Goal: Information Seeking & Learning: Learn about a topic

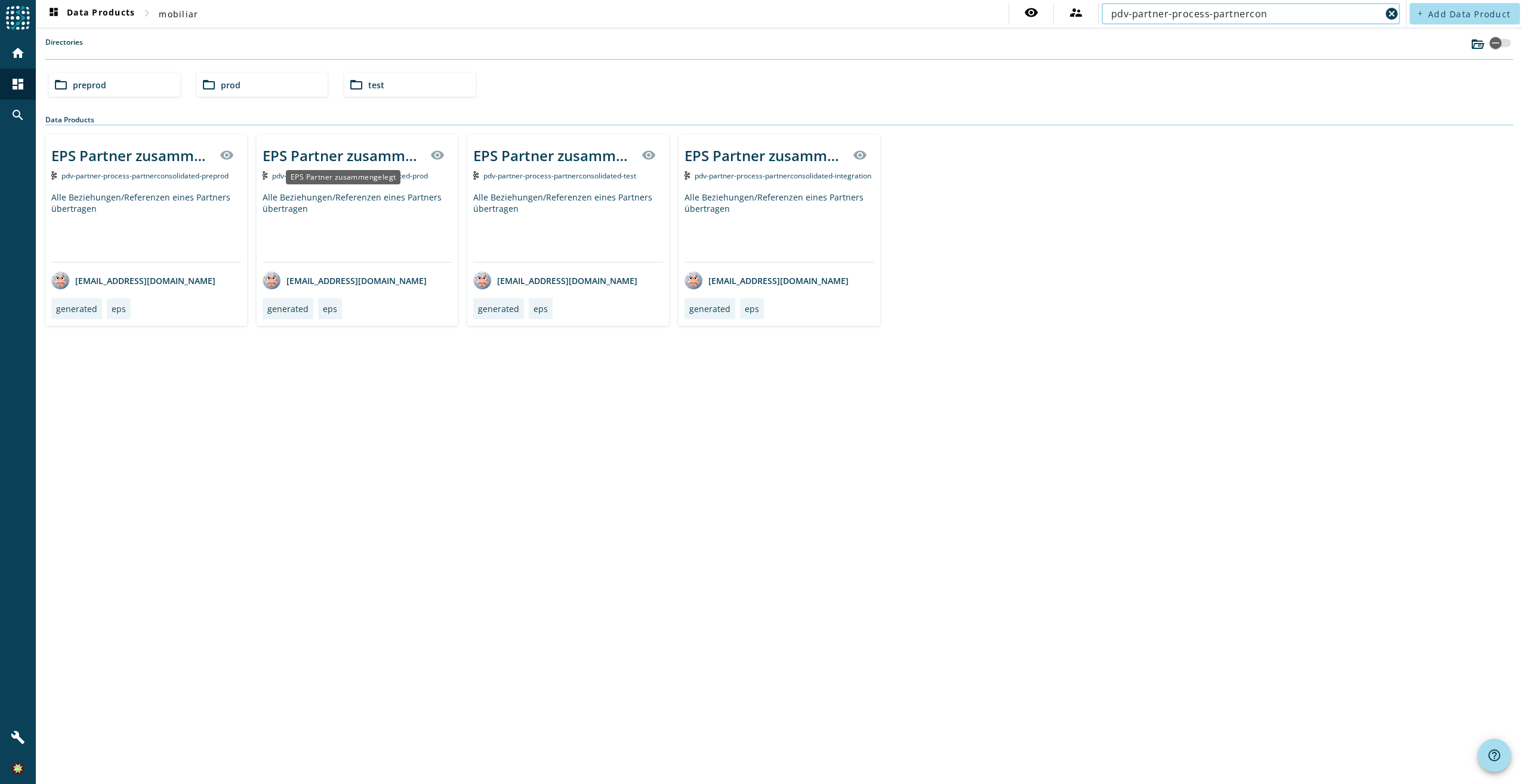
type input "pdv-partner-process-partnercon"
click at [360, 170] on div "EPS Partner zusammengelegt" at bounding box center [343, 177] width 114 height 14
click at [360, 159] on div "EPS Partner zusammengelegt" at bounding box center [343, 156] width 161 height 20
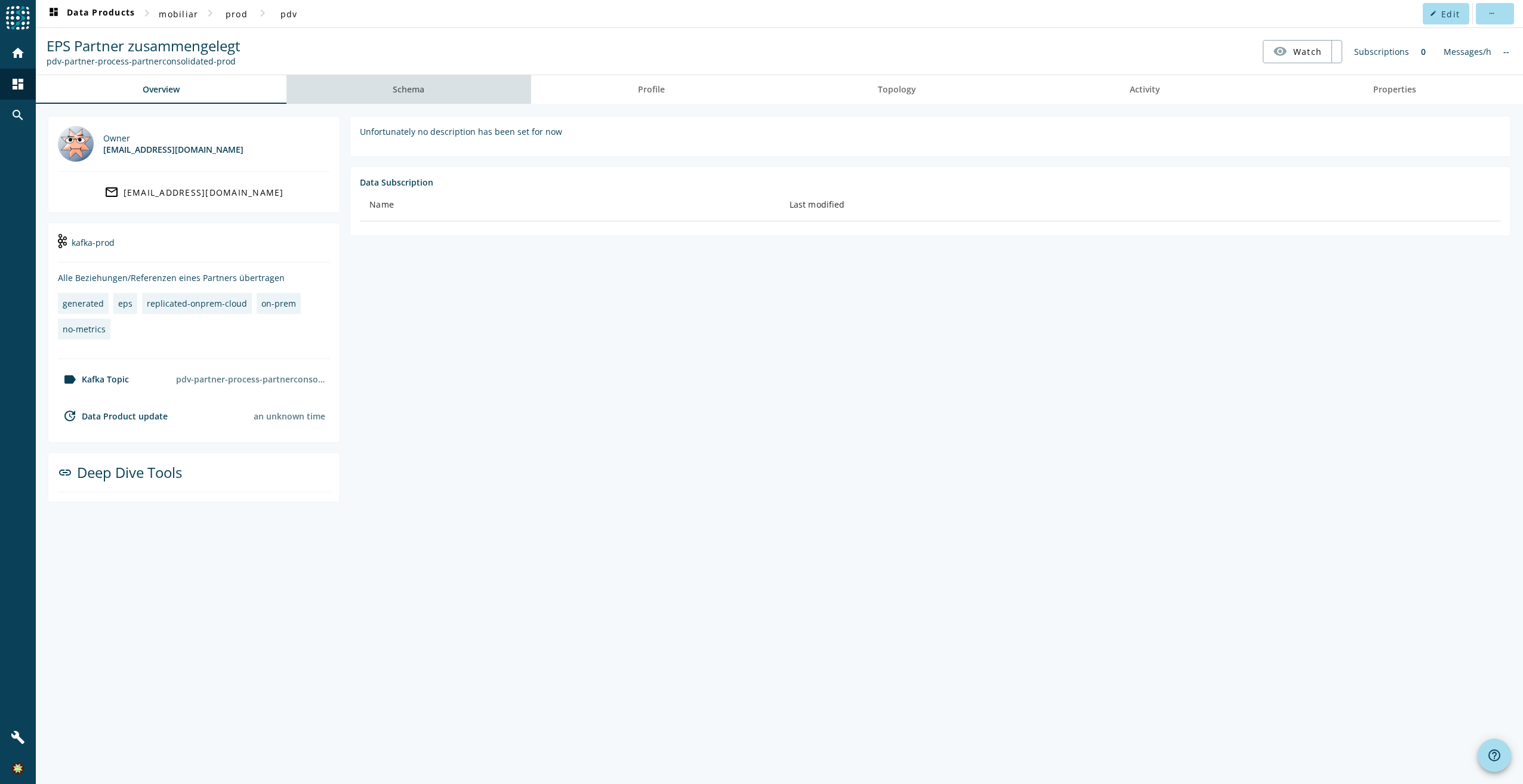
click at [464, 87] on link "Schema" at bounding box center [409, 89] width 245 height 29
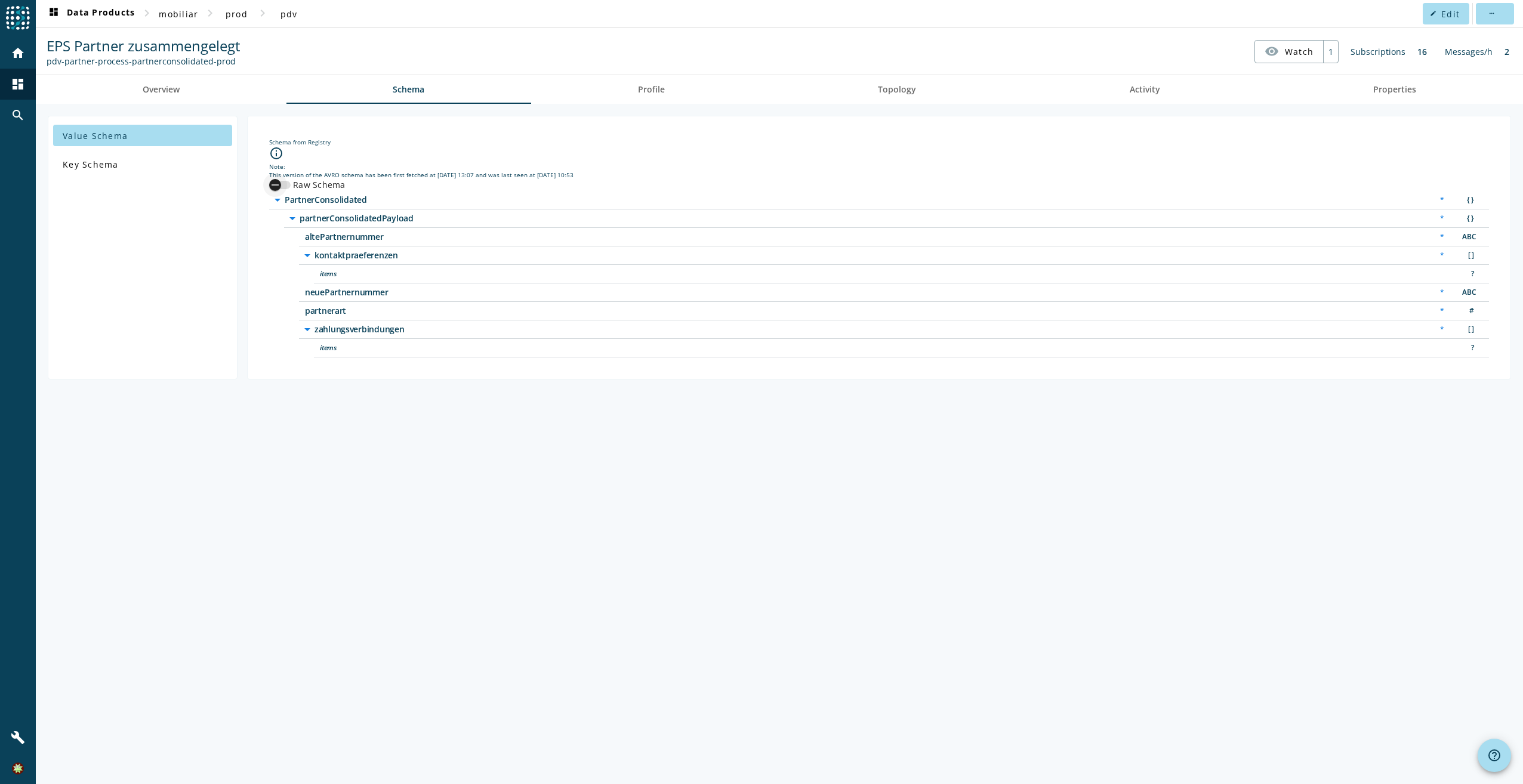
click at [271, 192] on div "button" at bounding box center [274, 184] width 24 height 24
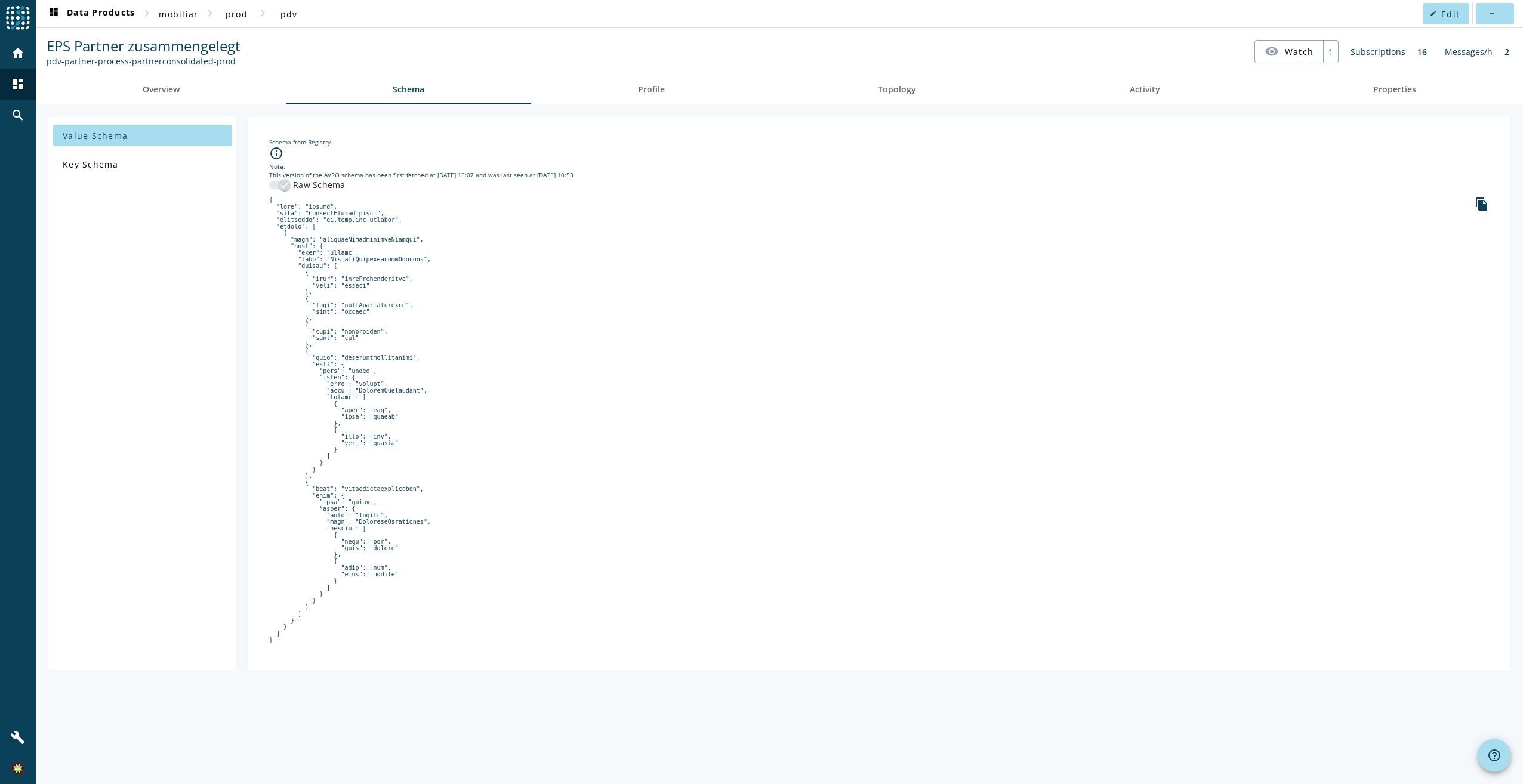
click at [248, 57] on nav "EPS Partner zusammengelegt pdv-partner-process-partnerconsolidated-prod visibil…" at bounding box center [779, 51] width 1477 height 37
drag, startPoint x: 207, startPoint y: 64, endPoint x: 46, endPoint y: 73, distance: 161.3
click at [46, 73] on spd-actions-toolbar "EPS Partner zusammengelegt pdv-partner-process-partnerconsolidated-prod visibil…" at bounding box center [779, 51] width 1487 height 46
copy div "pdv-partner-process-partnerconsolidated"
click at [12, 83] on mat-icon "dashboard" at bounding box center [18, 84] width 14 height 14
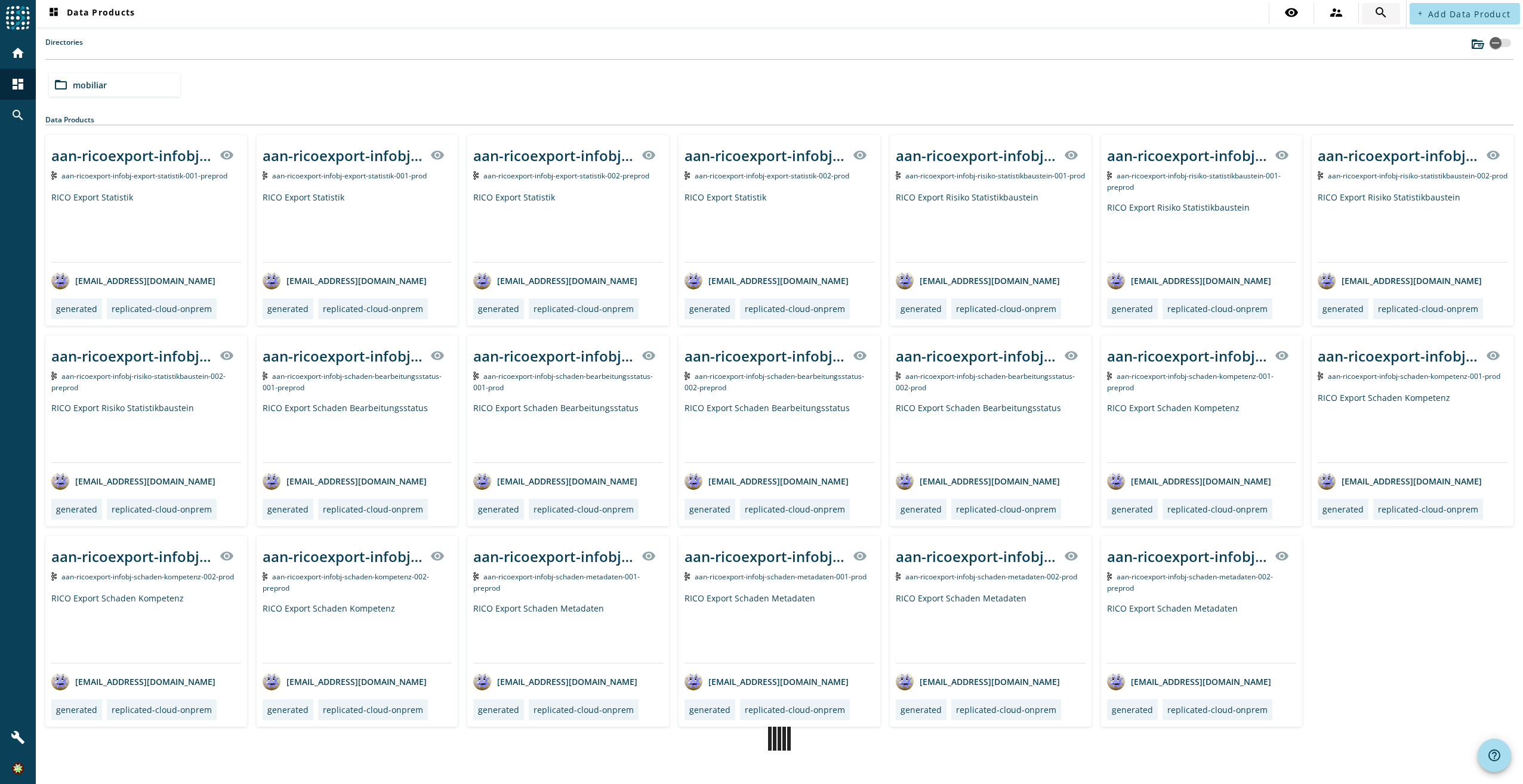
click at [1407, 13] on div "add Add Data Product" at bounding box center [1465, 13] width 116 height 21
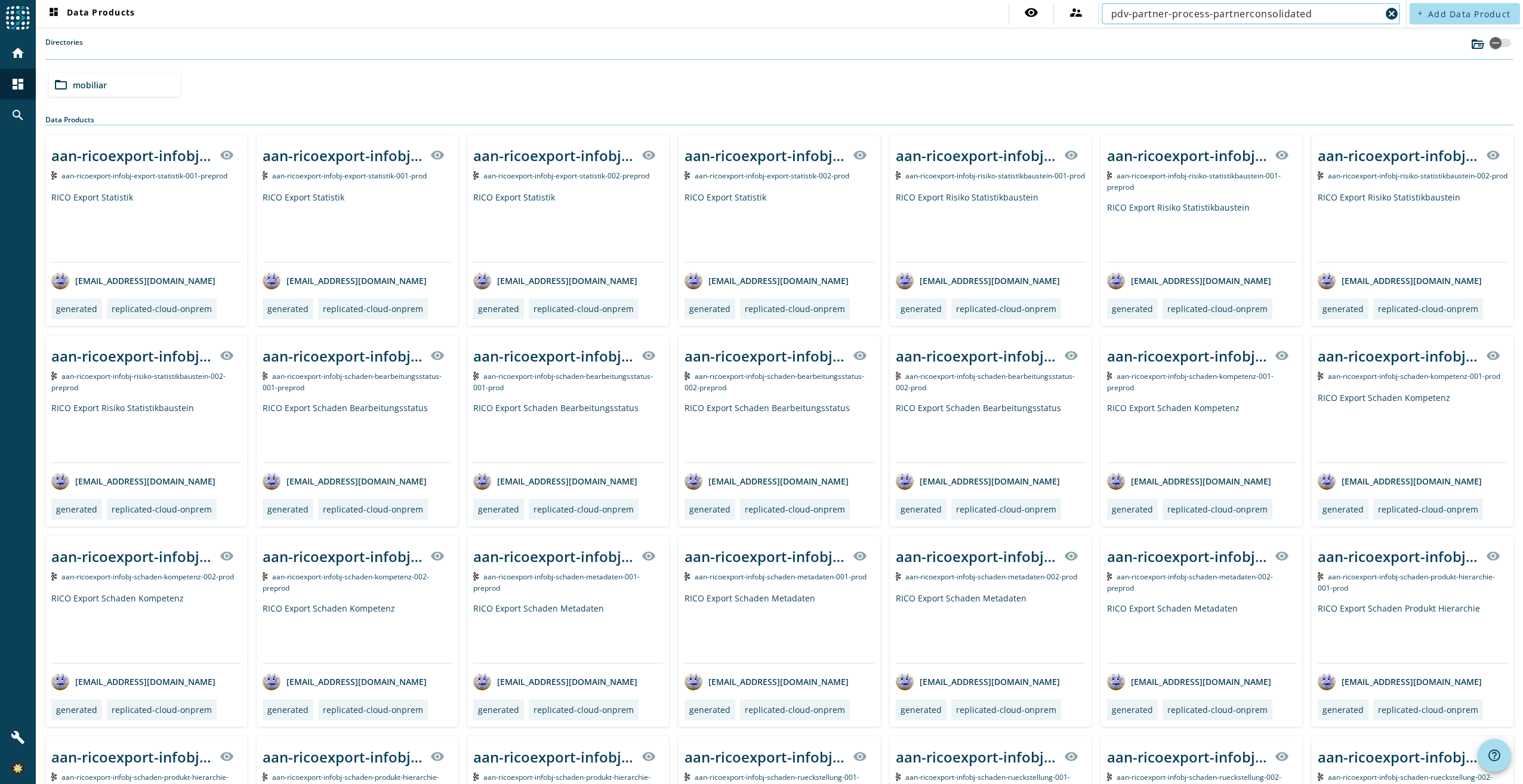
type input "pdv-partner-process-partnerconsolidated"
click at [1305, 24] on nav "dashboard Data Products visibility supervisor_account pdv-partner-process-partn…" at bounding box center [721, 13] width 1370 height 28
click at [1317, 17] on input "pdv-partner-process-partnerconsolidated" at bounding box center [1246, 13] width 270 height 14
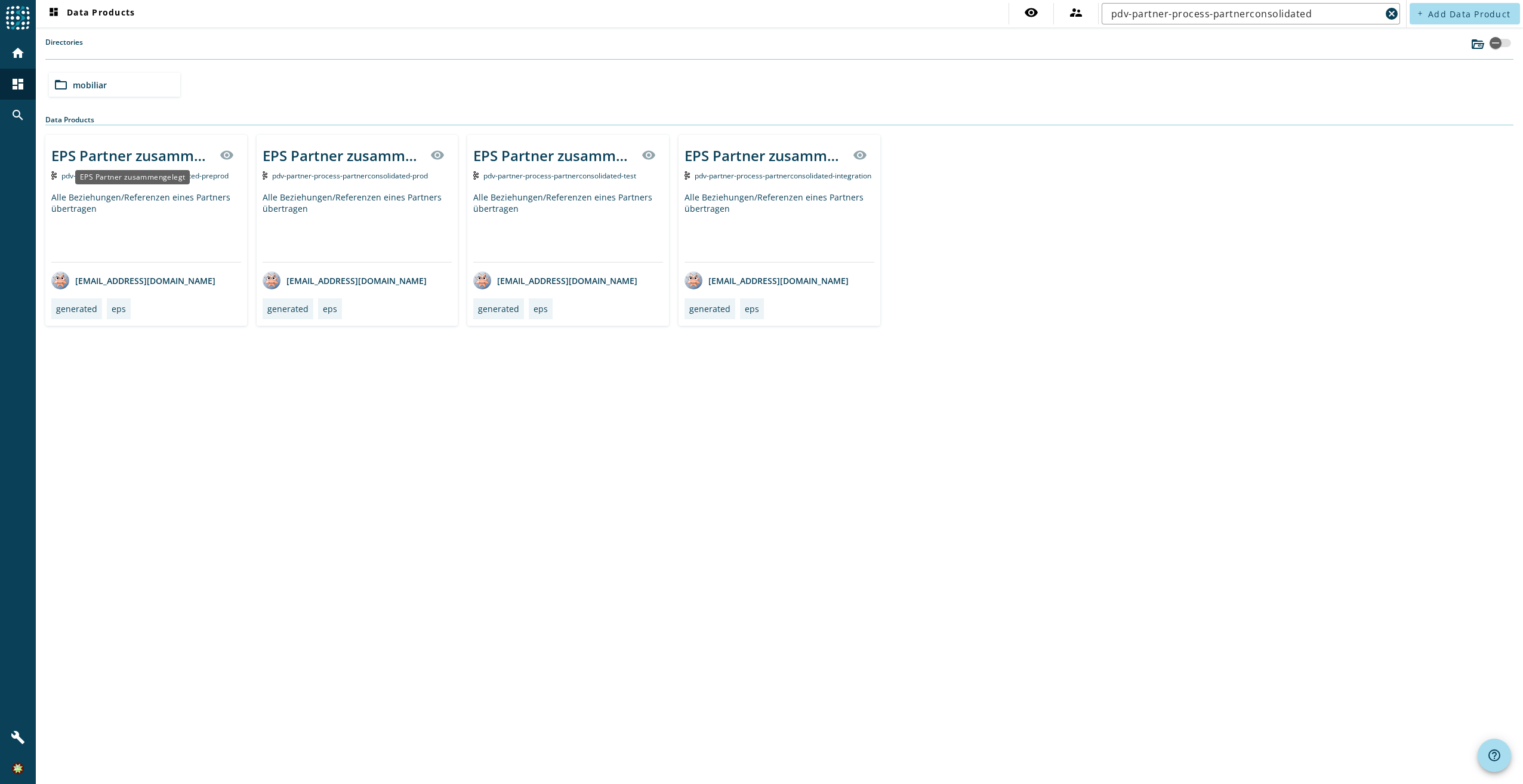
click at [120, 156] on div "EPS Partner zusammengelegt" at bounding box center [132, 156] width 161 height 20
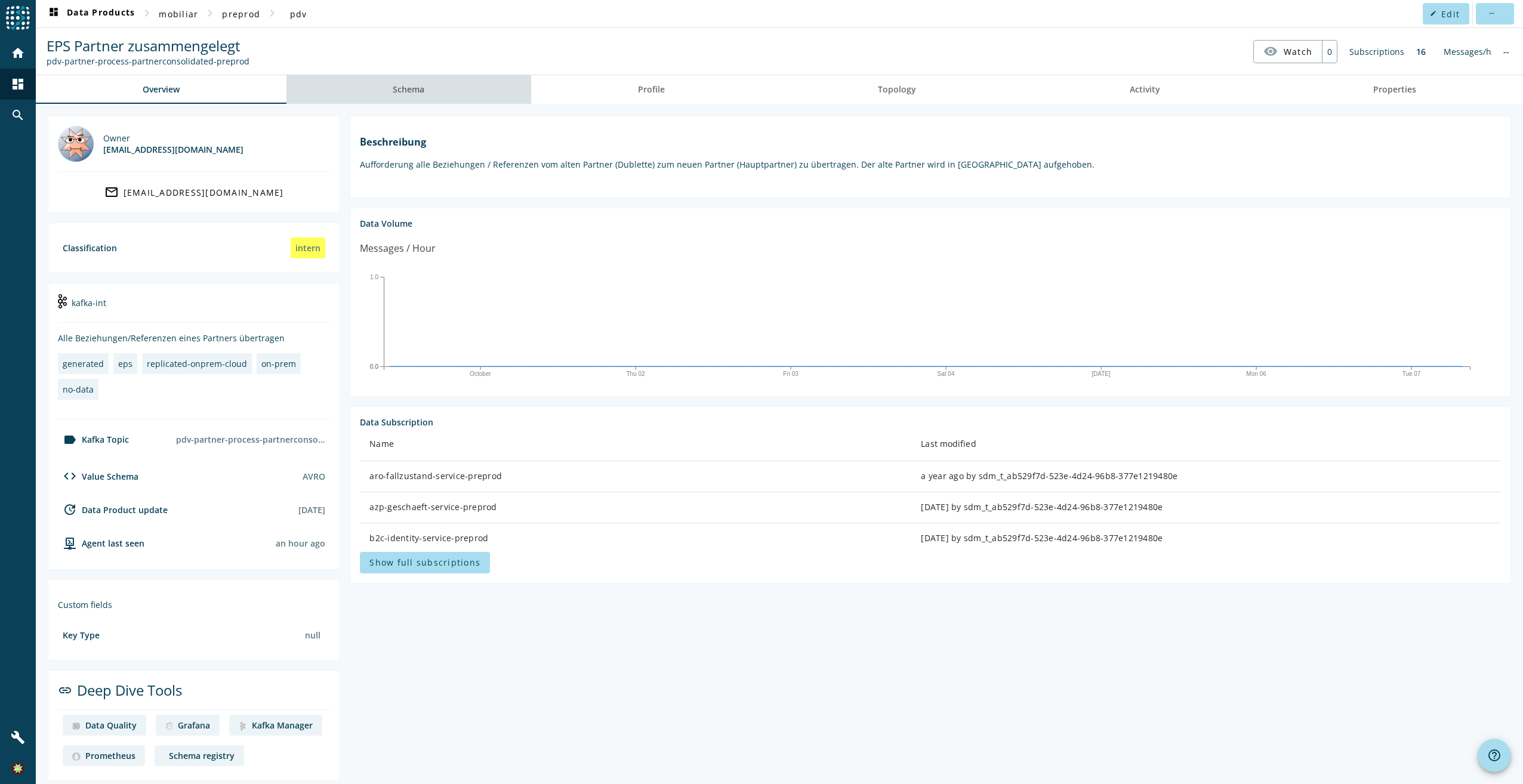
click at [409, 101] on span "Schema" at bounding box center [408, 89] width 31 height 29
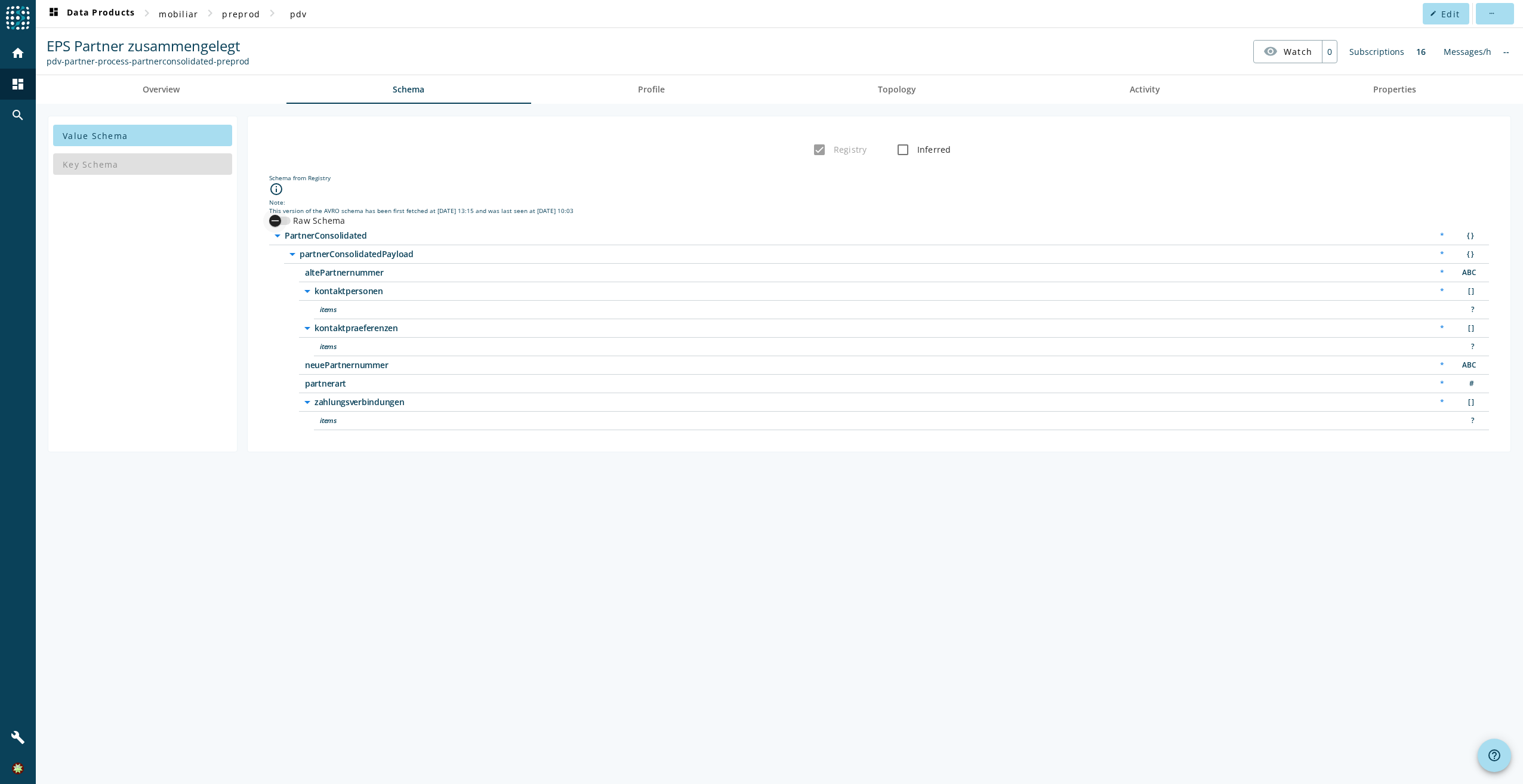
click at [276, 222] on icon "button" at bounding box center [275, 220] width 11 height 11
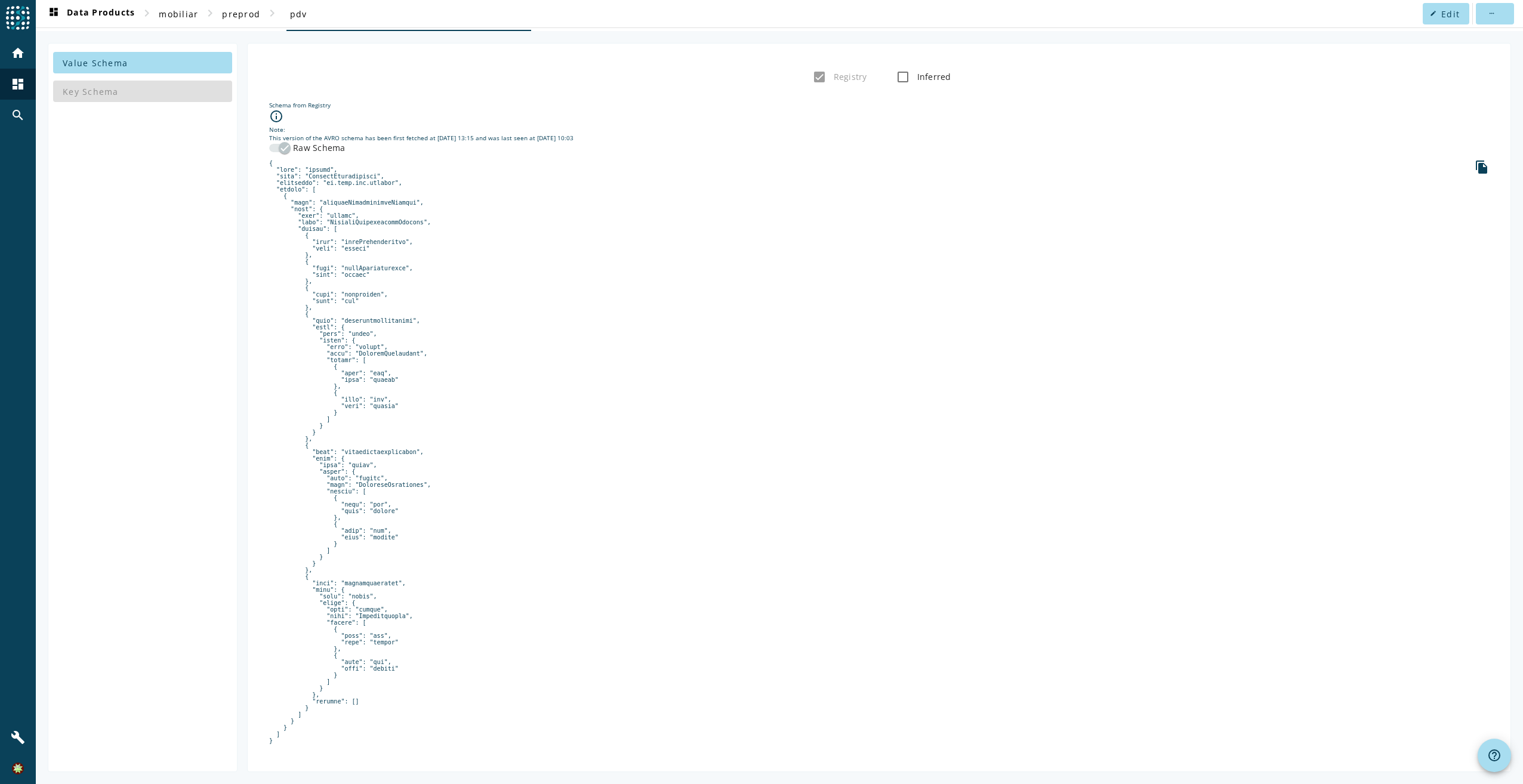
scroll to position [126, 0]
click at [364, 571] on pre at bounding box center [879, 452] width 1220 height 584
copy pre "kontaktpersonen"
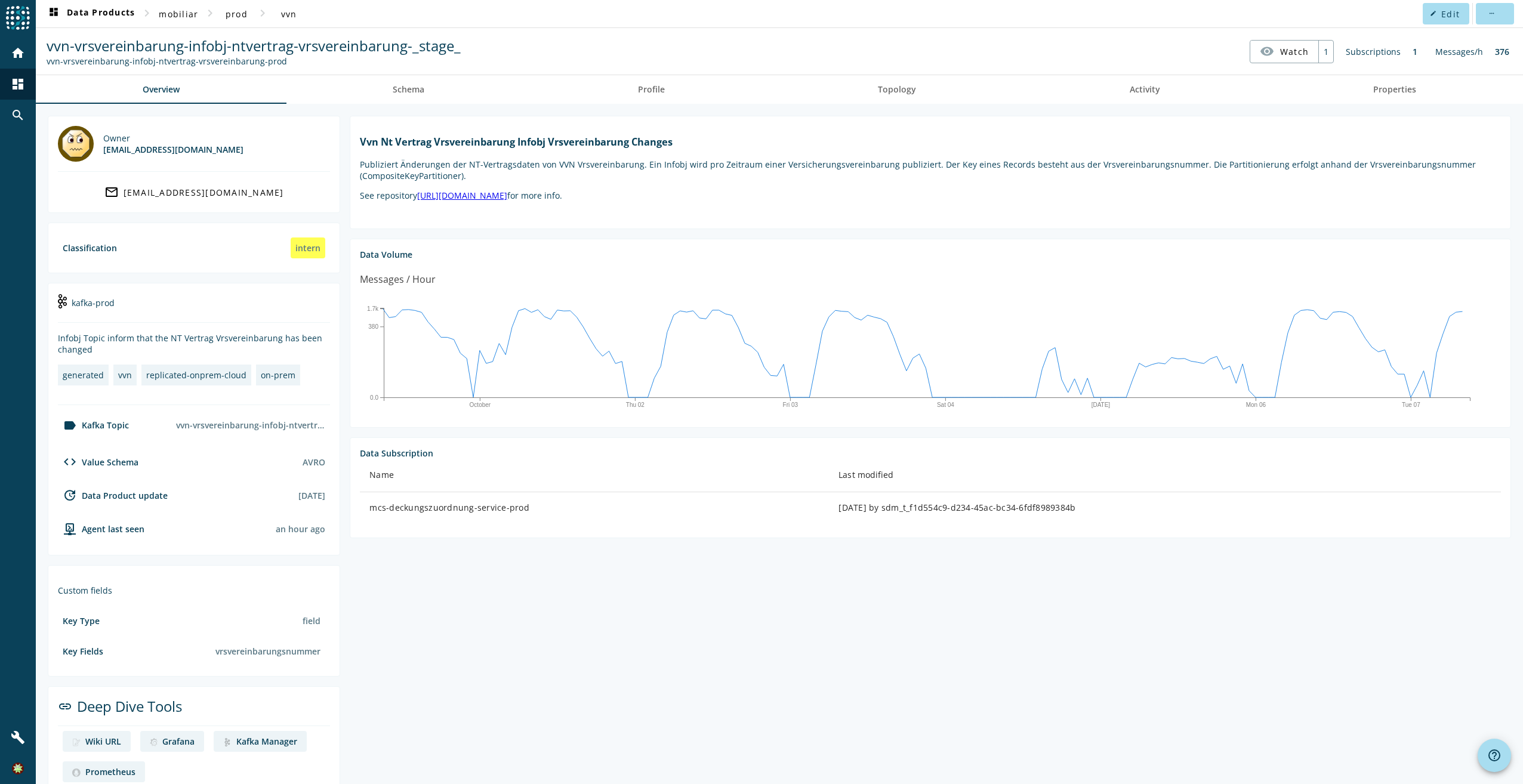
click at [1114, 180] on p "Publiziert Änderungen der NT-Vertragsdaten von VVN Vrsvereinbarung. Ein Infobj …" at bounding box center [930, 170] width 1141 height 22
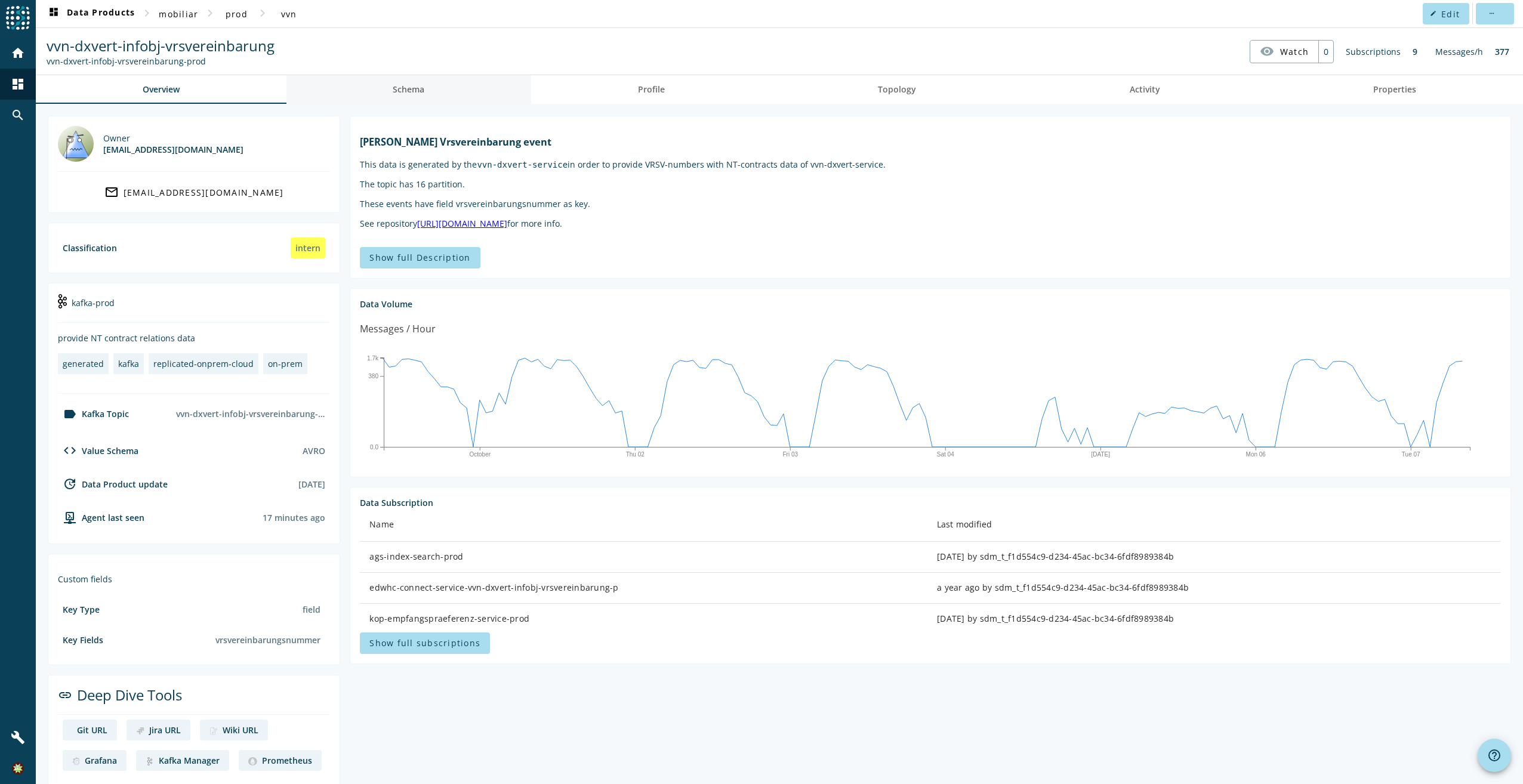
click at [395, 87] on span "Schema" at bounding box center [408, 89] width 31 height 8
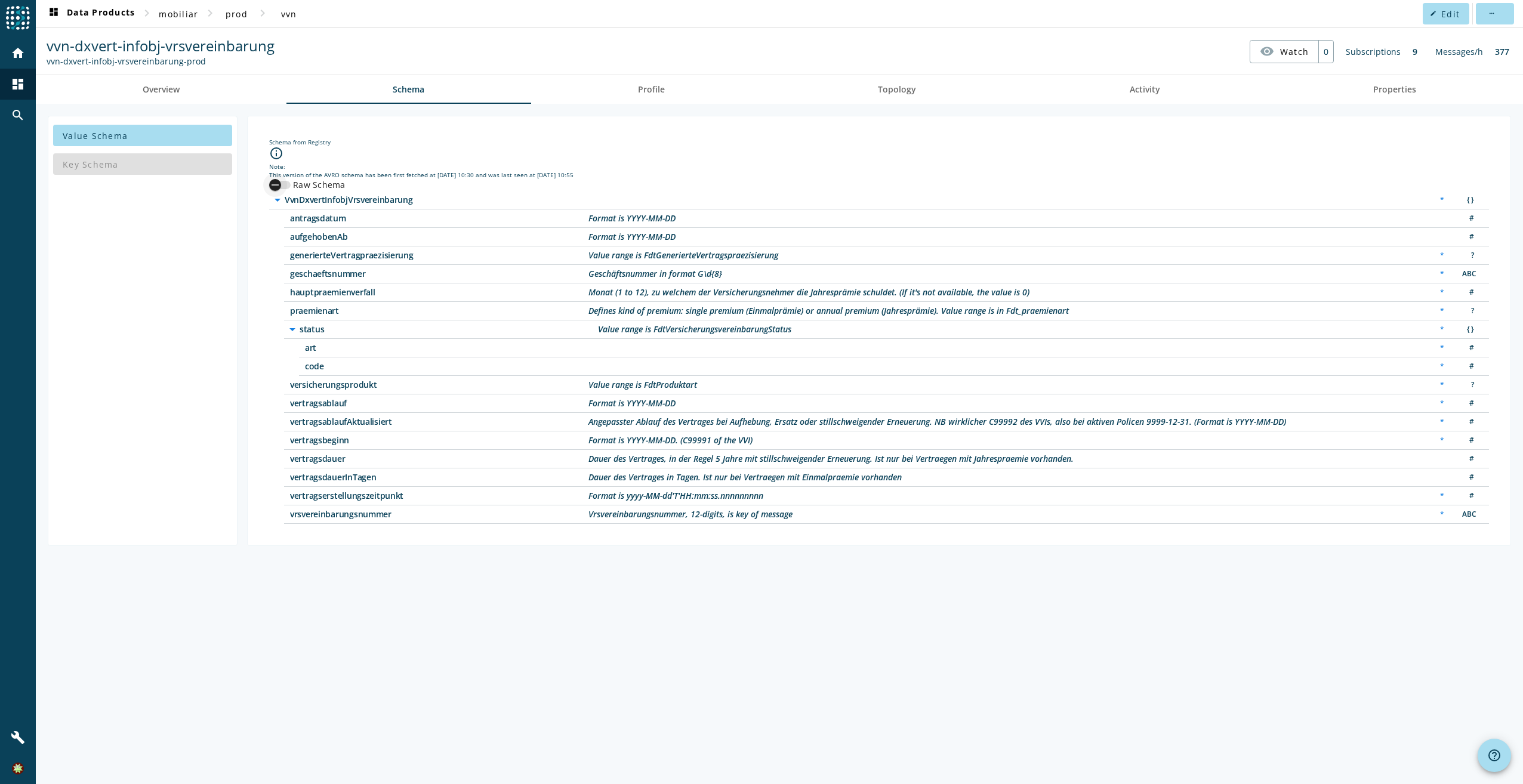
click at [278, 186] on icon "button" at bounding box center [275, 184] width 11 height 11
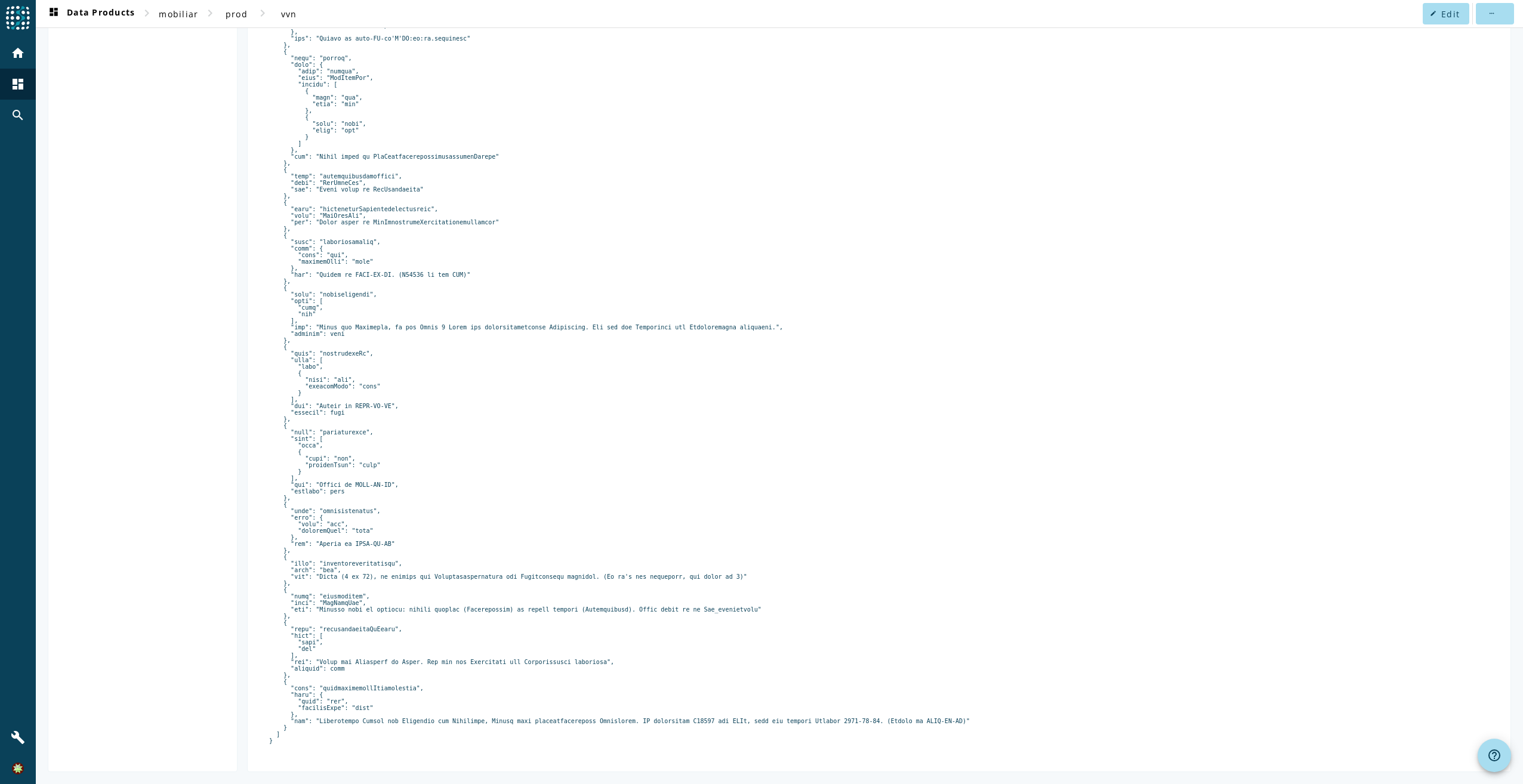
scroll to position [360, 0]
click at [321, 366] on pre at bounding box center [879, 301] width 1220 height 886
click at [338, 375] on pre at bounding box center [879, 301] width 1220 height 886
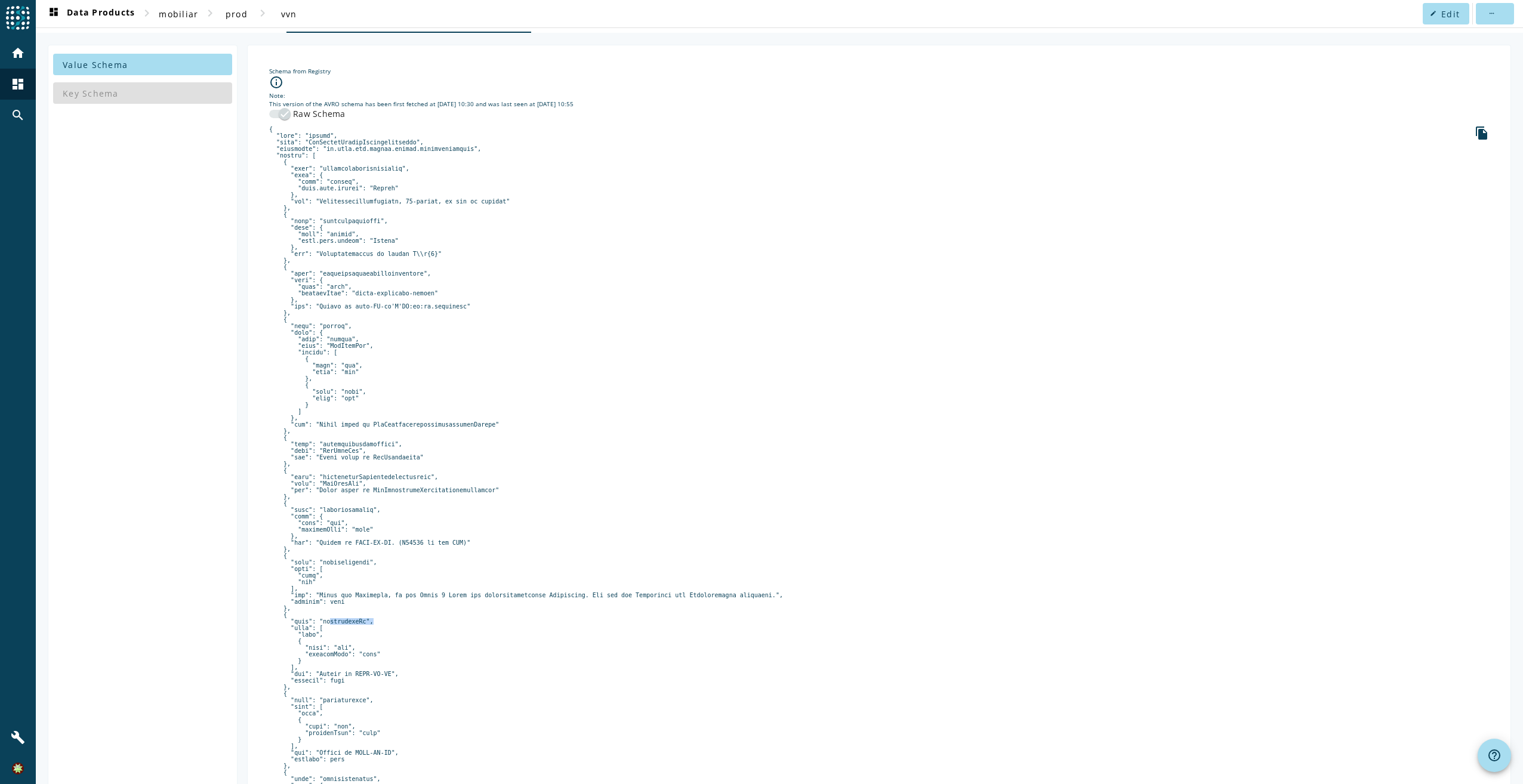
scroll to position [62, 0]
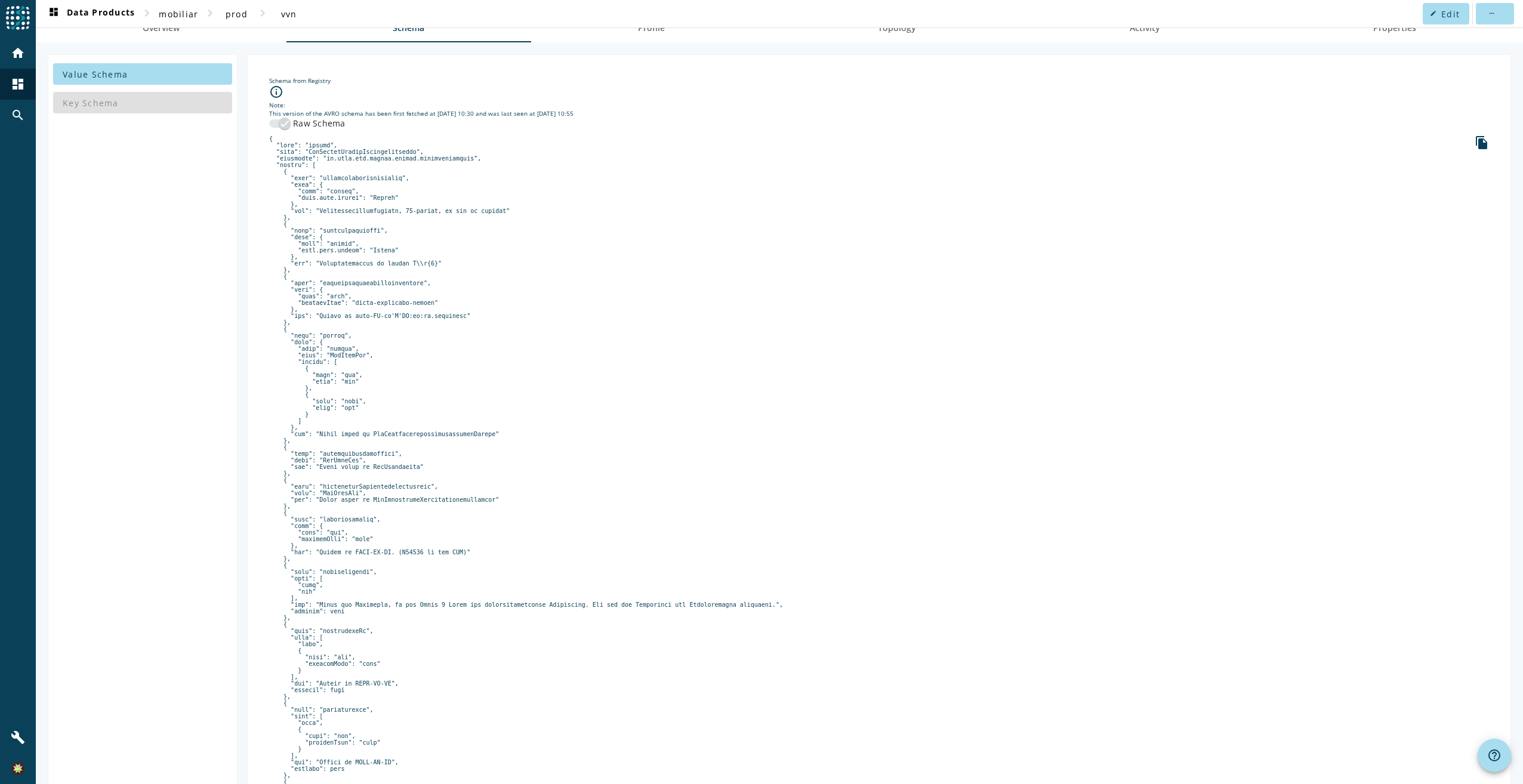
click at [418, 465] on pre at bounding box center [879, 578] width 1220 height 886
click at [420, 465] on pre at bounding box center [879, 578] width 1220 height 886
click at [422, 461] on pre at bounding box center [879, 578] width 1220 height 886
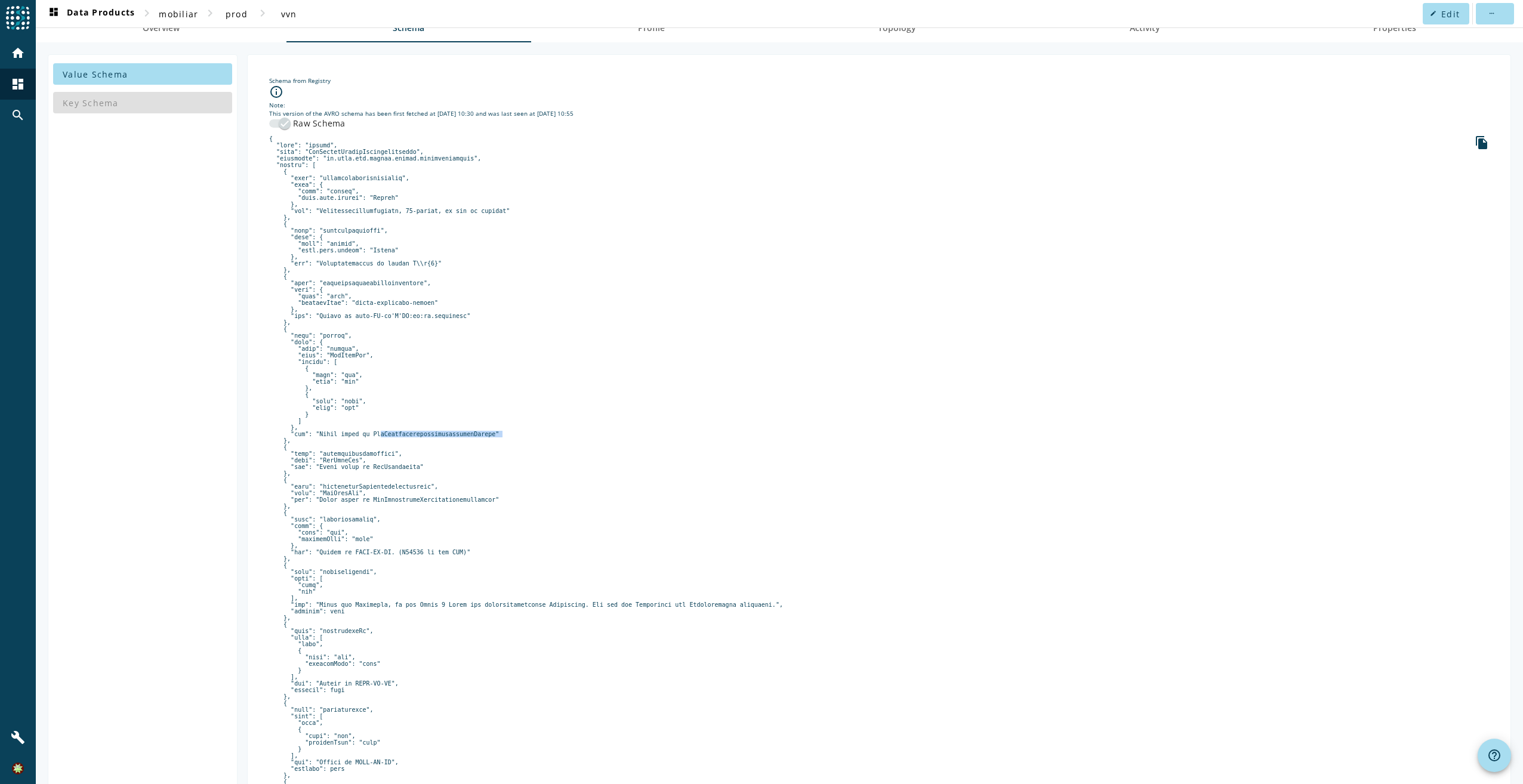
copy pre "FdtVersicherungsvereinbarungStatus"
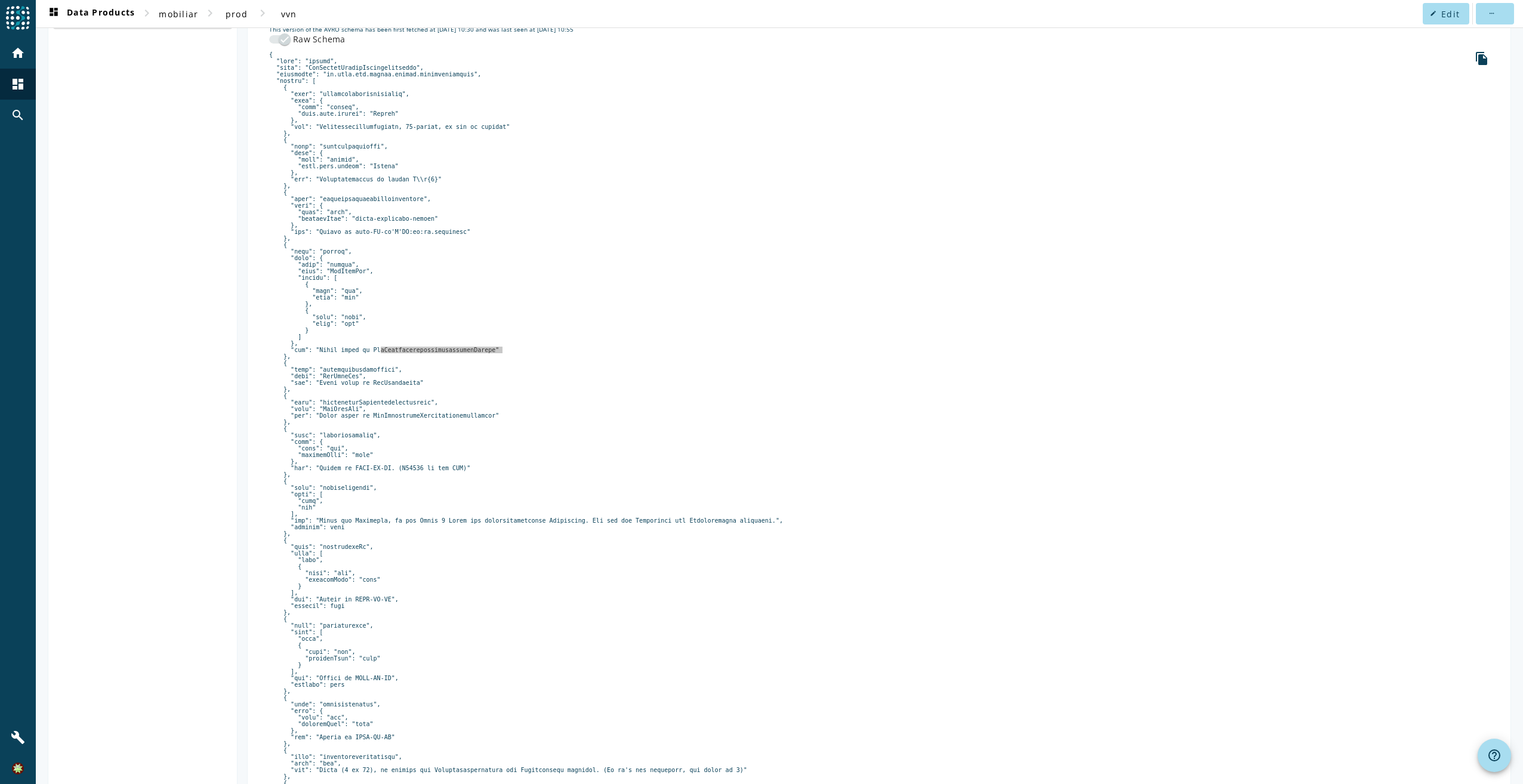
scroll to position [238, 0]
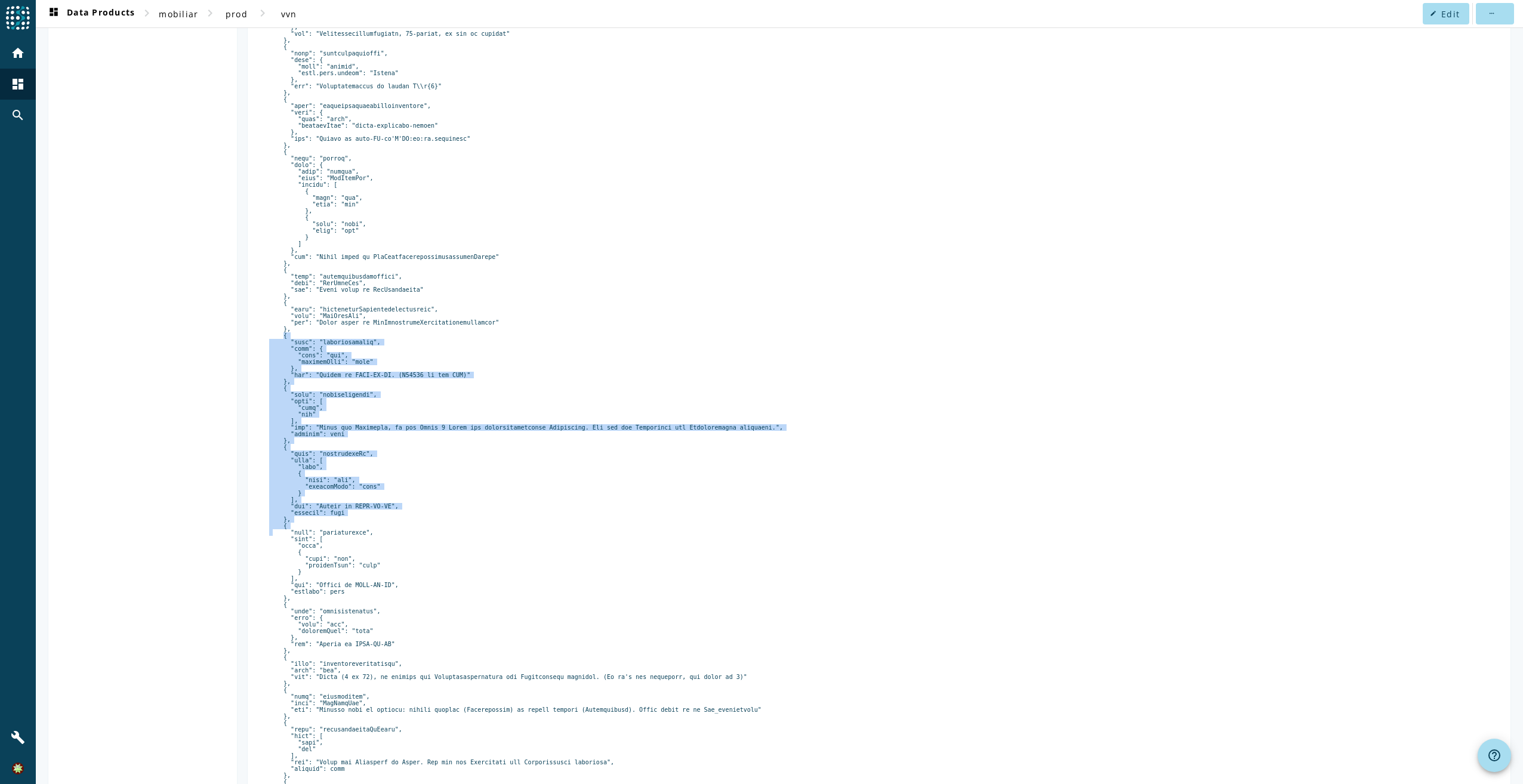
drag, startPoint x: 299, startPoint y: 414, endPoint x: 418, endPoint y: 580, distance: 204.2
click at [418, 580] on pre at bounding box center [879, 401] width 1220 height 886
click at [418, 575] on pre at bounding box center [879, 401] width 1220 height 886
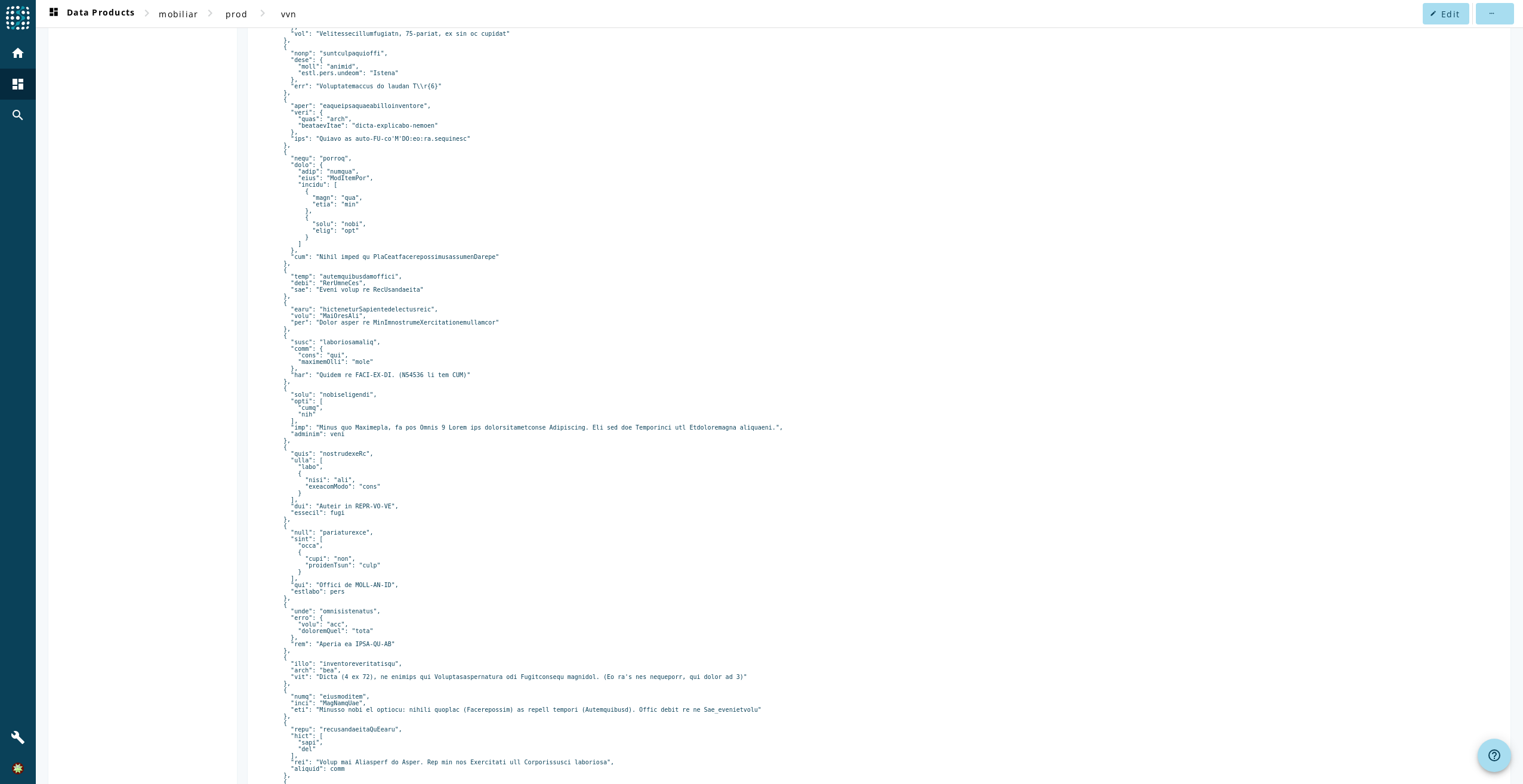
click at [352, 377] on pre at bounding box center [879, 401] width 1220 height 886
click at [345, 431] on pre at bounding box center [879, 401] width 1220 height 886
drag, startPoint x: 345, startPoint y: 431, endPoint x: 345, endPoint y: 496, distance: 65.0
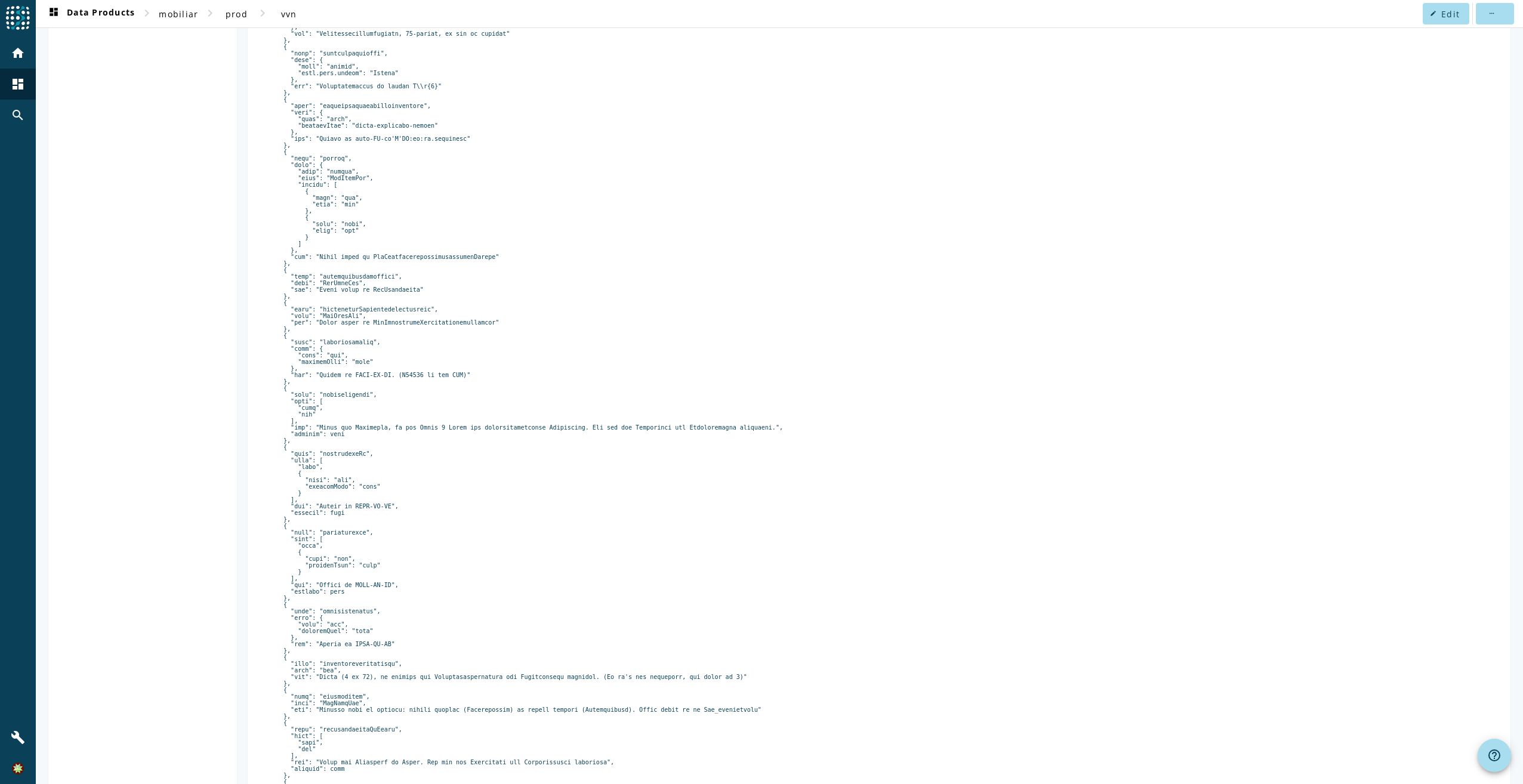
click at [345, 496] on pre at bounding box center [879, 401] width 1220 height 886
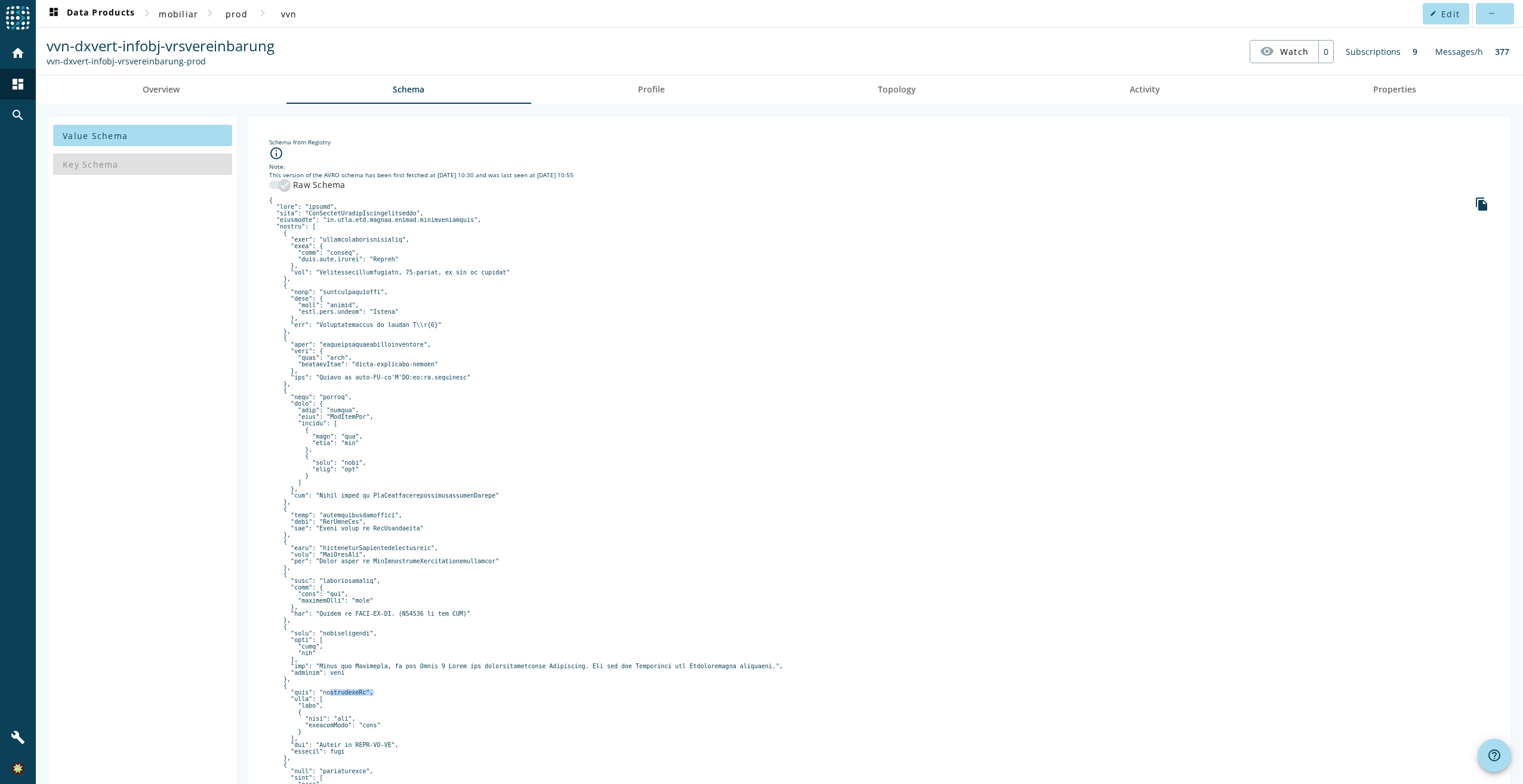
scroll to position [60, 0]
